Goal: Information Seeking & Learning: Learn about a topic

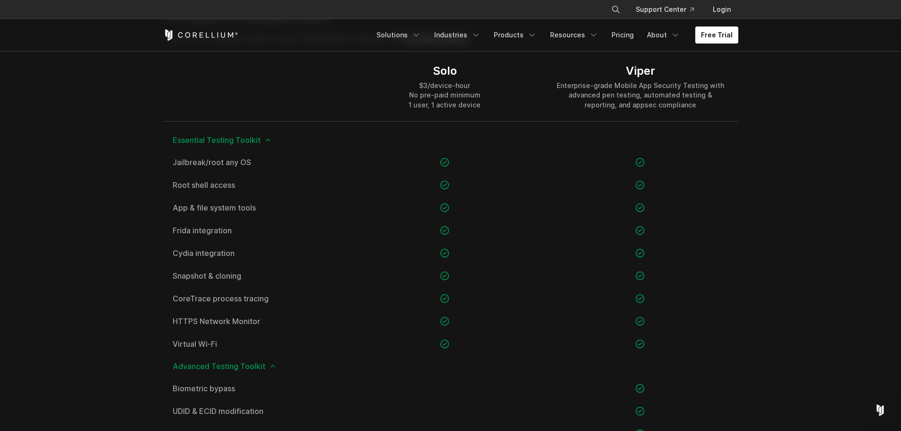
scroll to position [684, 0]
click at [670, 36] on link "About" at bounding box center [664, 34] width 44 height 17
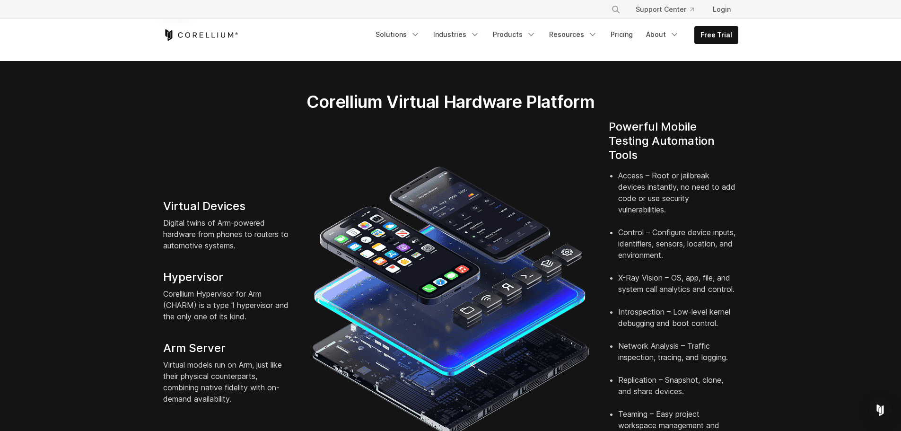
scroll to position [158, 0]
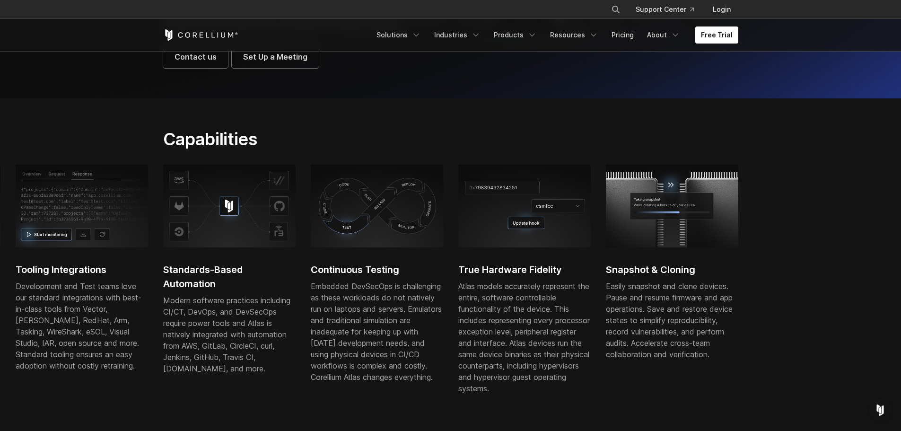
scroll to position [189, 0]
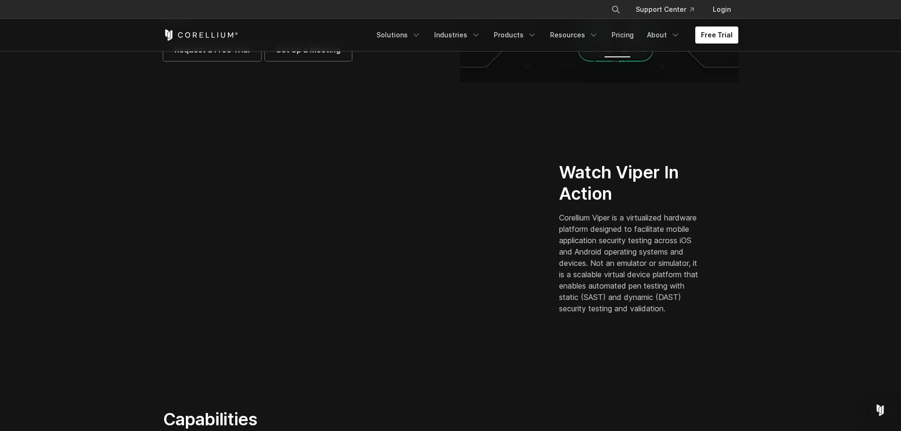
scroll to position [233, 0]
